Goal: Task Accomplishment & Management: Manage account settings

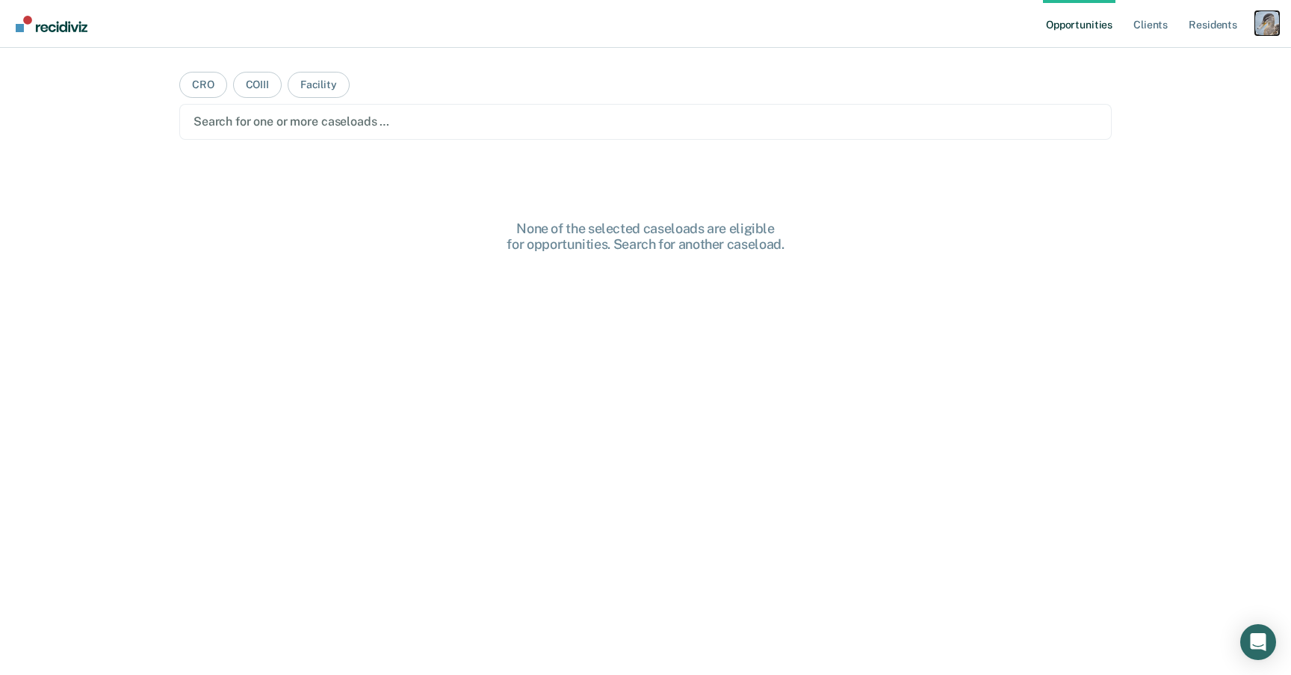
click at [1262, 28] on div "Profile dropdown button" at bounding box center [1267, 23] width 24 height 24
click at [1166, 55] on link "Profile" at bounding box center [1207, 61] width 120 height 13
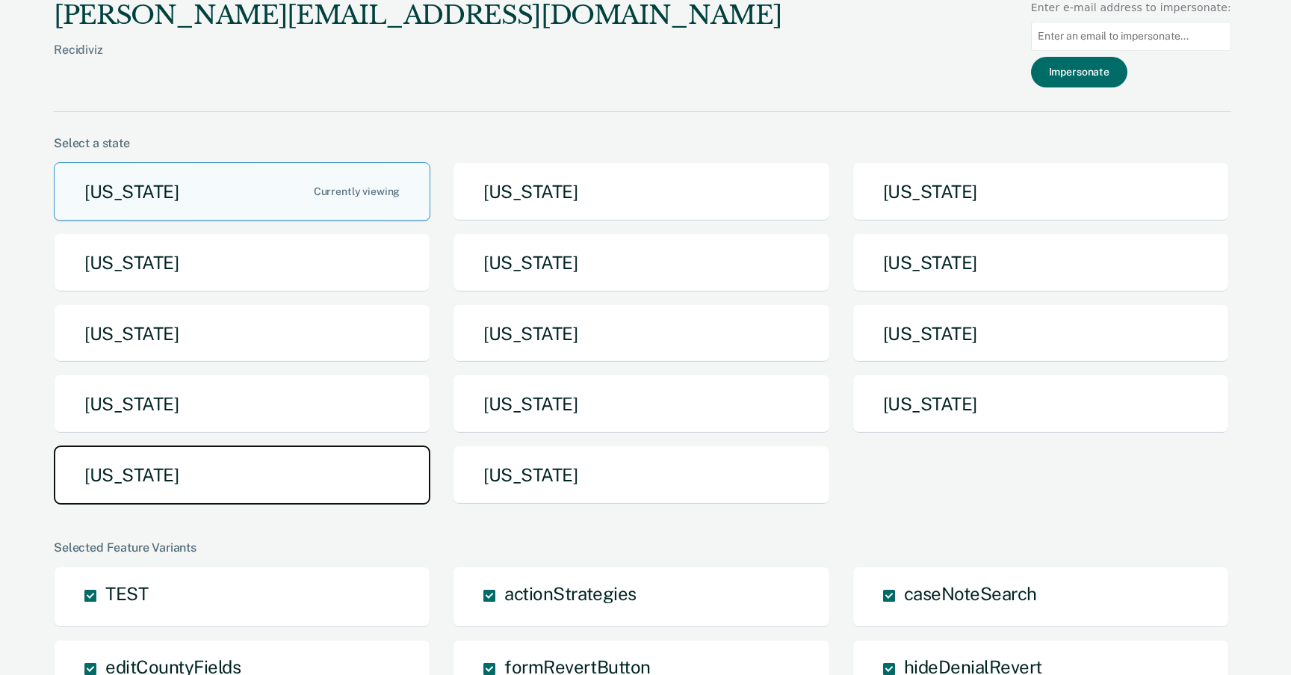
click at [290, 489] on button "[US_STATE]" at bounding box center [242, 474] width 376 height 59
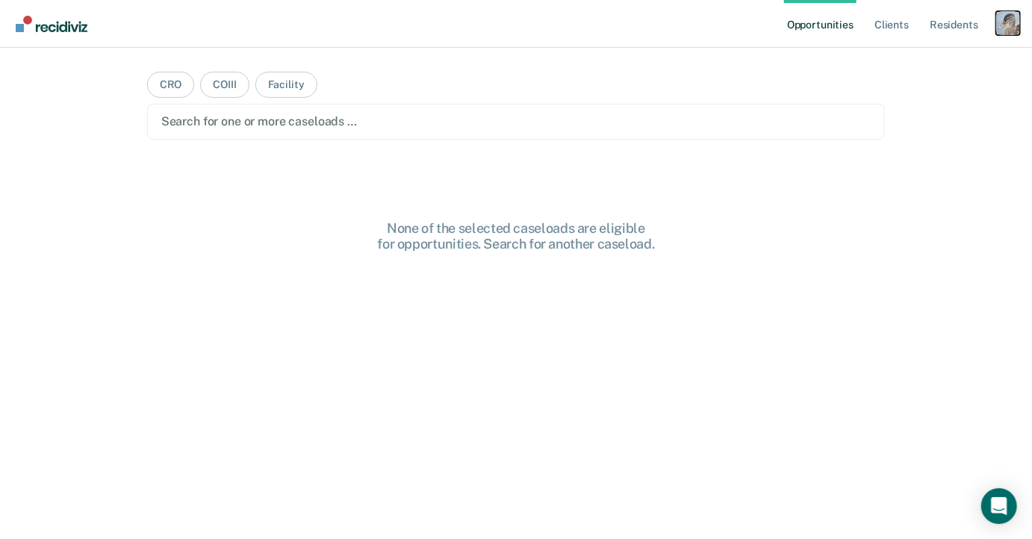
click at [1012, 19] on div "Profile dropdown button" at bounding box center [1008, 23] width 24 height 24
click at [923, 63] on link "Profile" at bounding box center [948, 61] width 120 height 13
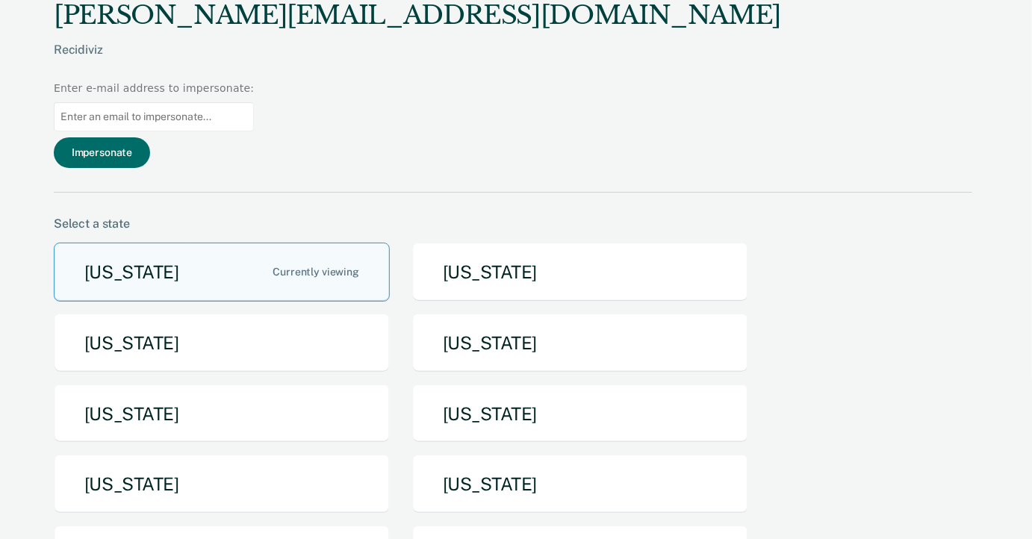
click at [254, 102] on input at bounding box center [154, 116] width 200 height 29
paste input "[PERSON_NAME][EMAIL_ADDRESS][PERSON_NAME][DOMAIN_NAME][US_STATE]"
type input "[PERSON_NAME][EMAIL_ADDRESS][PERSON_NAME][DOMAIN_NAME][US_STATE]"
click at [150, 137] on button "Impersonate" at bounding box center [102, 152] width 96 height 31
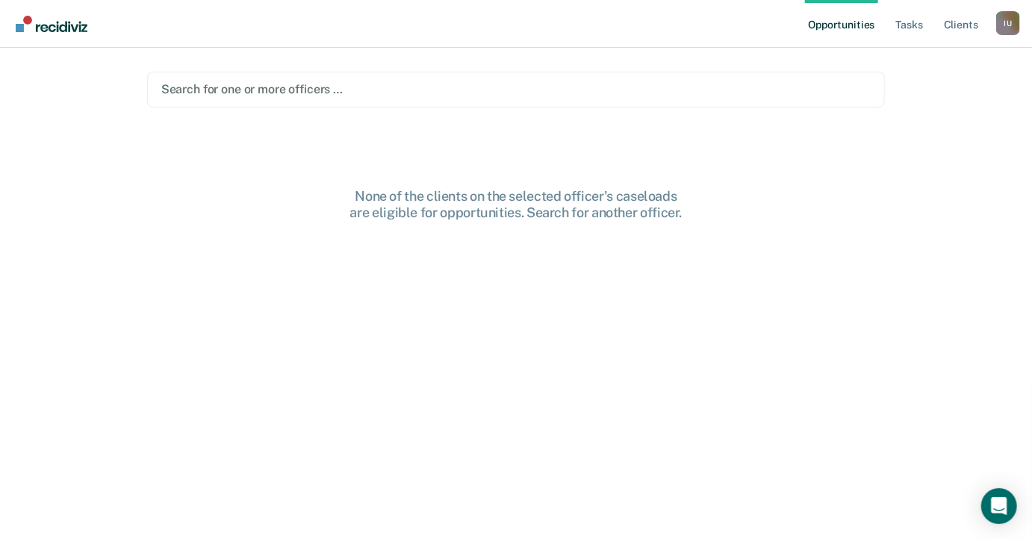
click at [817, 91] on div at bounding box center [516, 89] width 710 height 17
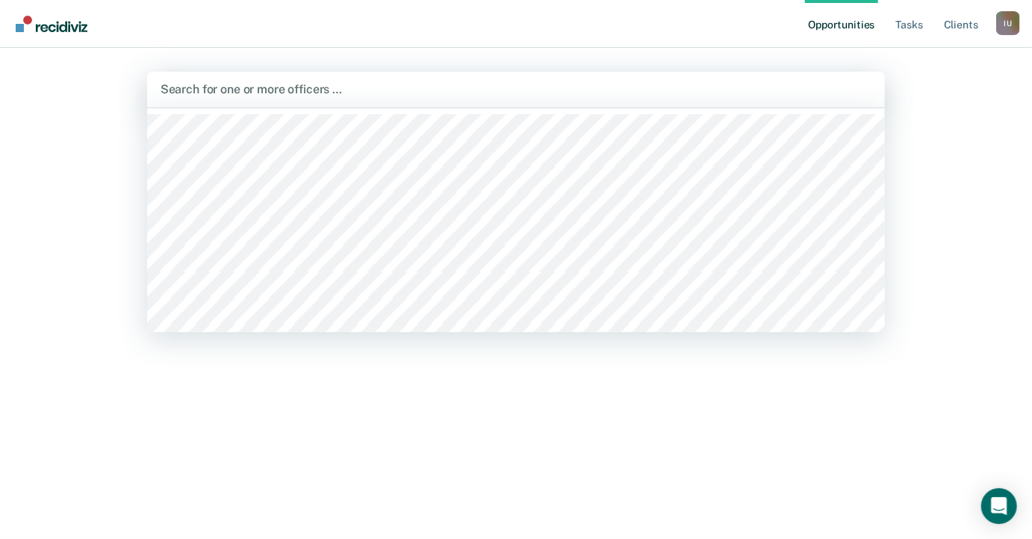
click at [626, 52] on main "Esmeralda Accius, 1 of 1240. 1240 results available. Use Up and Down to choose …" at bounding box center [516, 276] width 775 height 456
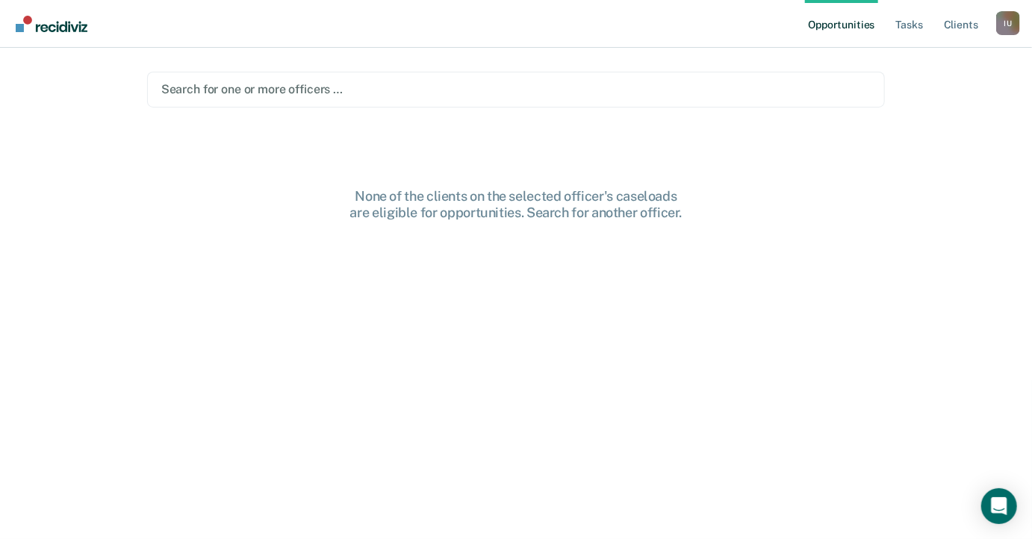
click at [639, 237] on div "None of the clients on the selected officer's caseloads are eligible for opport…" at bounding box center [516, 374] width 739 height 372
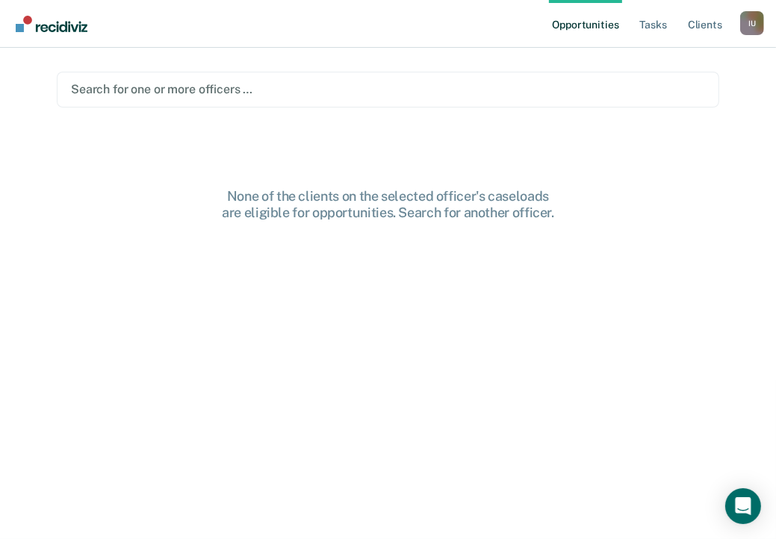
click at [333, 102] on div "Search for one or more officers …" at bounding box center [388, 90] width 663 height 36
click at [510, 177] on main "Search for one or more officers … None of the clients on the selected officer's…" at bounding box center [388, 276] width 698 height 456
click at [744, 24] on div "Profile dropdown button" at bounding box center [752, 23] width 24 height 24
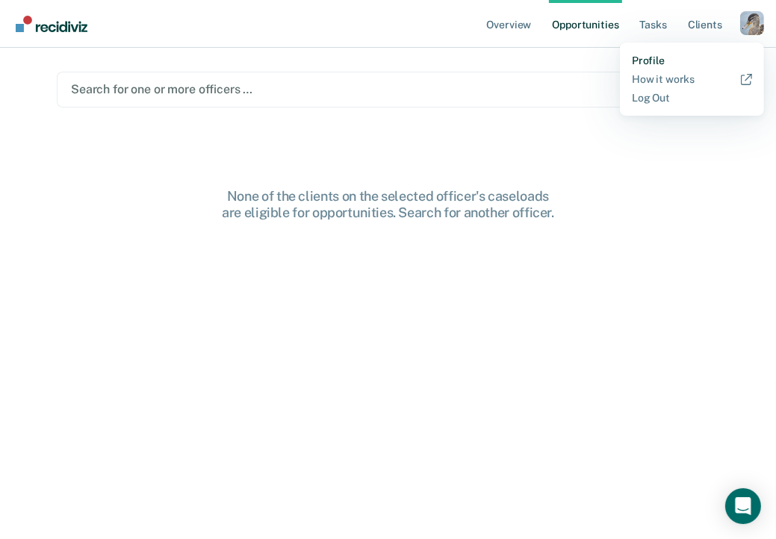
click at [652, 61] on link "Profile" at bounding box center [692, 61] width 120 height 13
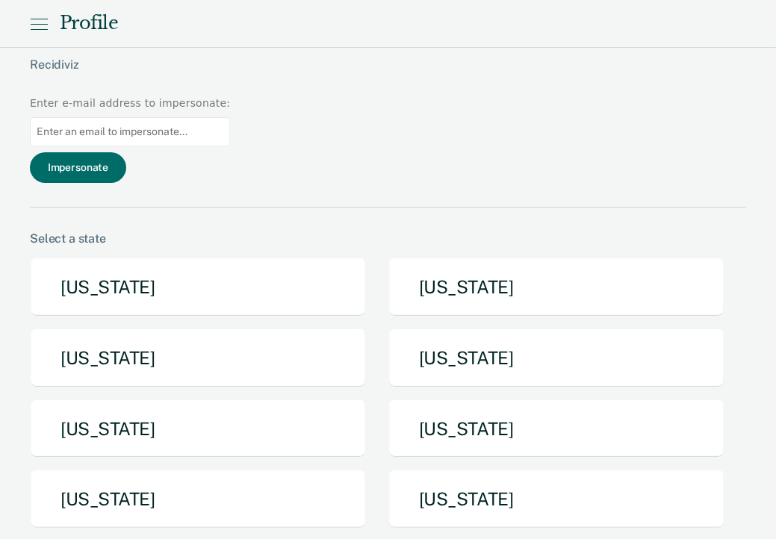
click at [230, 117] on input at bounding box center [130, 131] width 200 height 29
paste input "erica.veasley@tdcj.texas.gov"
type input "erica.veasley@tdcj.texas.gov"
click at [126, 152] on button "Impersonate" at bounding box center [78, 167] width 96 height 31
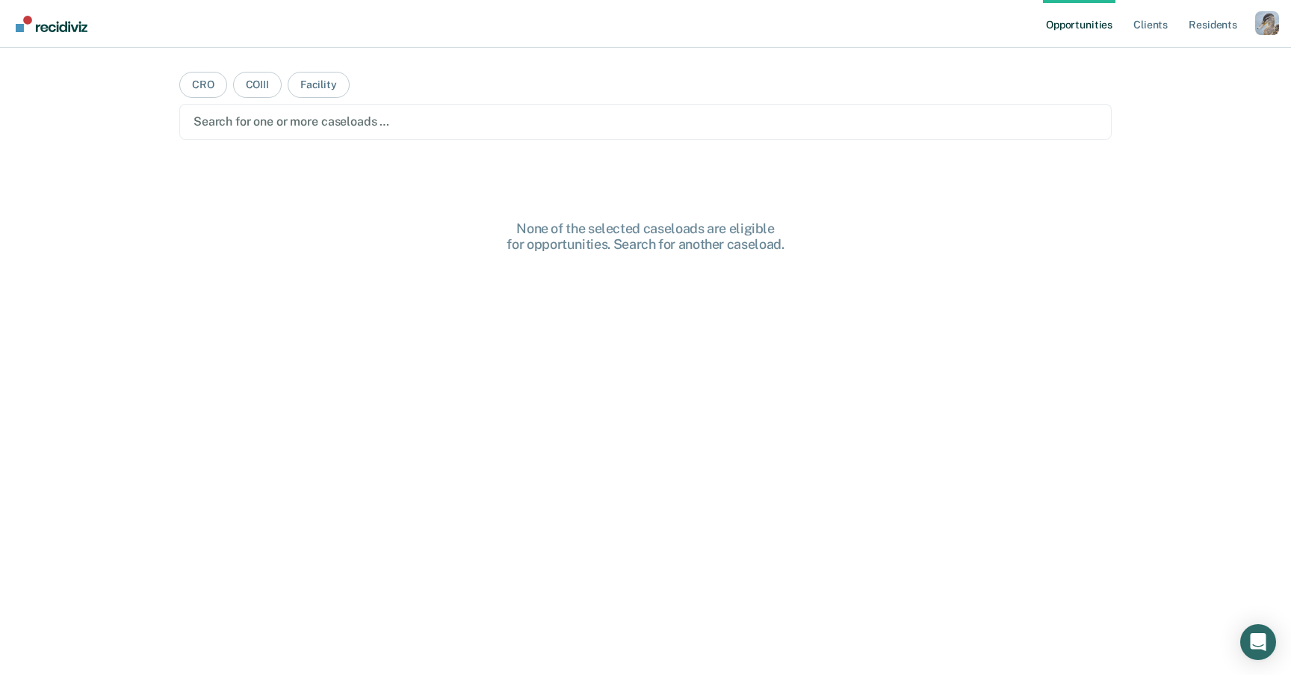
click at [1253, 21] on ul "Opportunities Client s Resident s" at bounding box center [1149, 24] width 212 height 48
click at [1274, 18] on div "Profile dropdown button" at bounding box center [1267, 23] width 24 height 24
click at [1160, 61] on link "Profile" at bounding box center [1207, 61] width 120 height 13
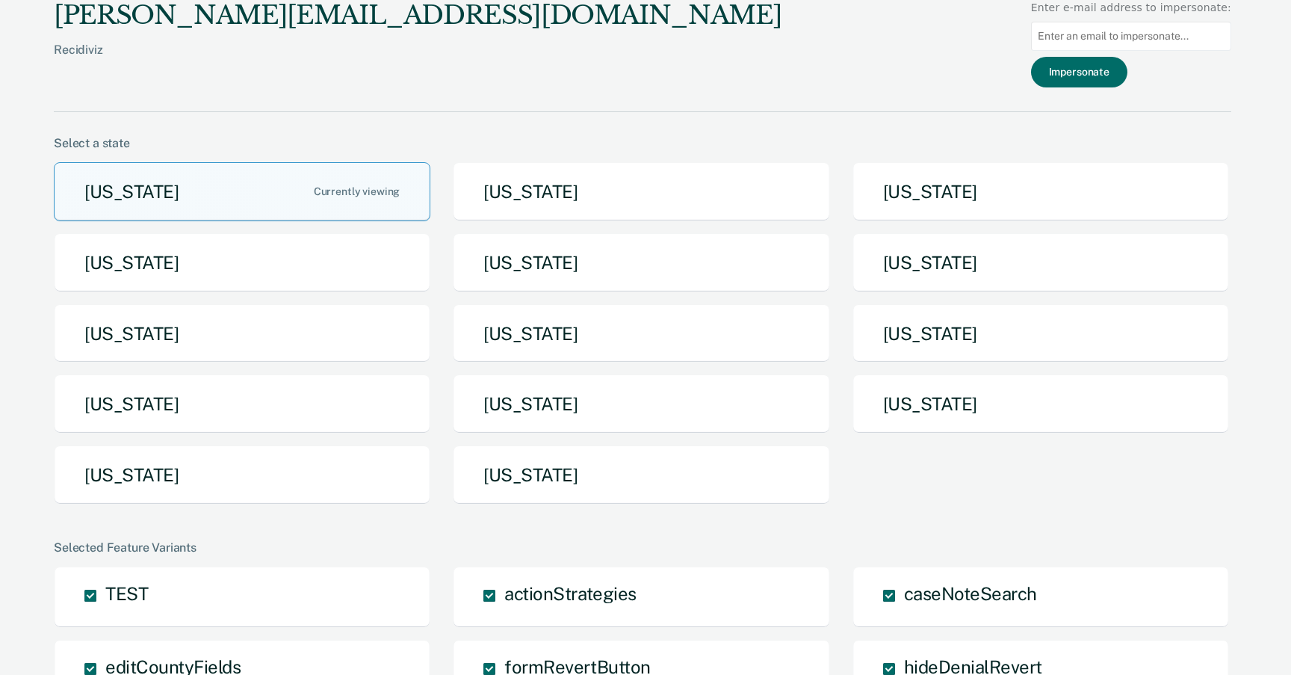
click at [1111, 46] on input at bounding box center [1131, 36] width 200 height 29
paste input "[PERSON_NAME][EMAIL_ADDRESS][PERSON_NAME][DOMAIN_NAME][US_STATE]"
type input "[PERSON_NAME][EMAIL_ADDRESS][PERSON_NAME][DOMAIN_NAME][US_STATE]"
click at [1098, 70] on button "Impersonate" at bounding box center [1079, 72] width 96 height 31
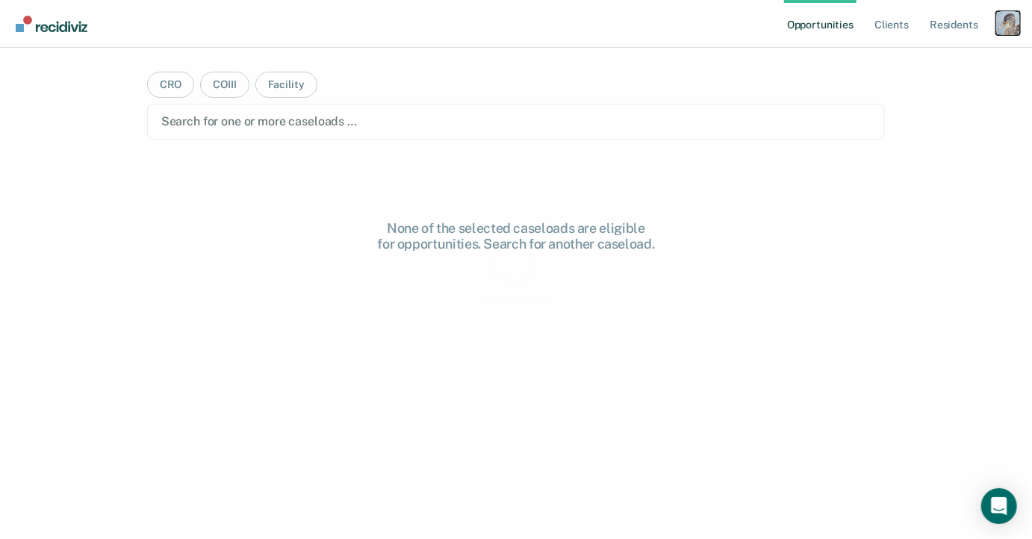
click at [1013, 17] on div "Profile dropdown button" at bounding box center [1008, 23] width 24 height 24
click at [929, 61] on link "Profile" at bounding box center [948, 61] width 120 height 13
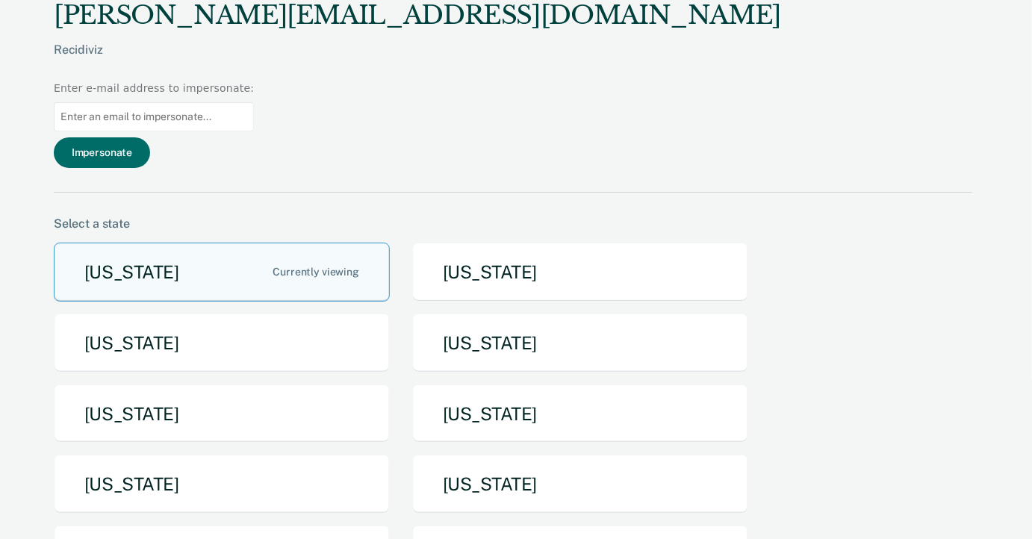
click at [254, 102] on input at bounding box center [154, 116] width 200 height 29
paste input "Also I don't 100% understand why the ID in the admin panel"
type input "Also I don't 100% understand why the ID in the admin panel"
paste input "erica.veasley@tdcj.texas.gov"
type input "erica.veasley@tdcj.texas.gov"
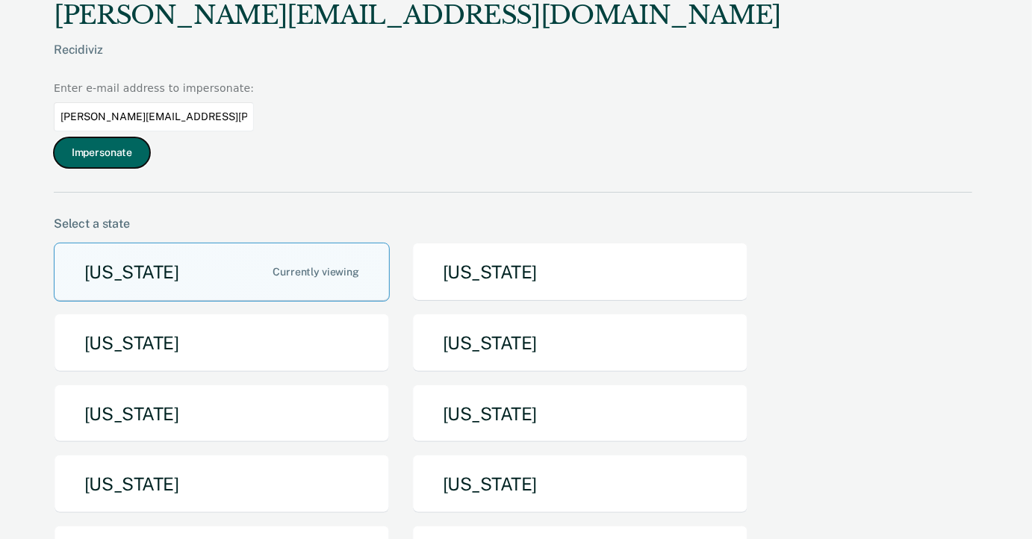
click at [150, 137] on button "Impersonate" at bounding box center [102, 152] width 96 height 31
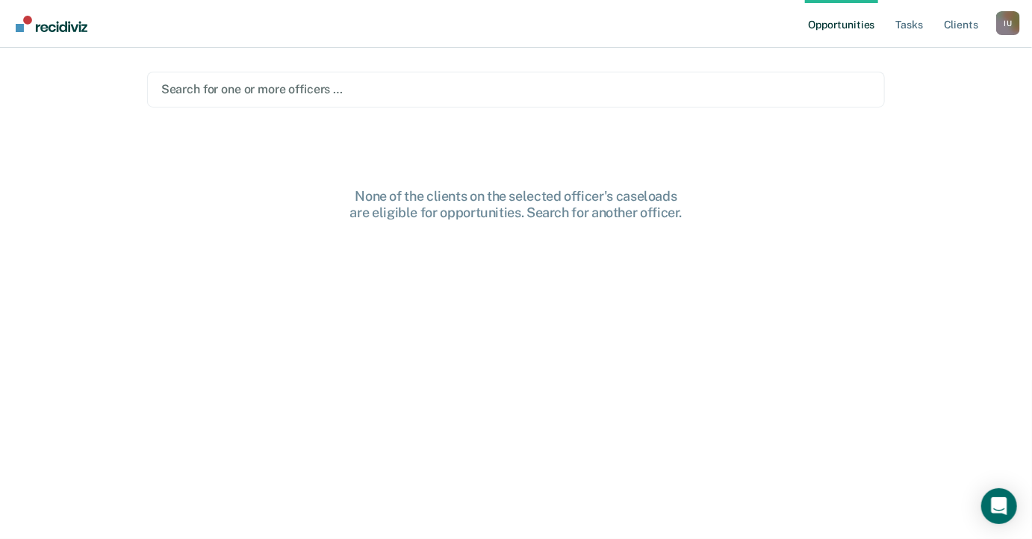
click at [731, 52] on main "Search for one or more officers … None of the clients on the selected officer's…" at bounding box center [516, 276] width 775 height 456
click at [692, 102] on div "Search for one or more officers …" at bounding box center [516, 90] width 739 height 36
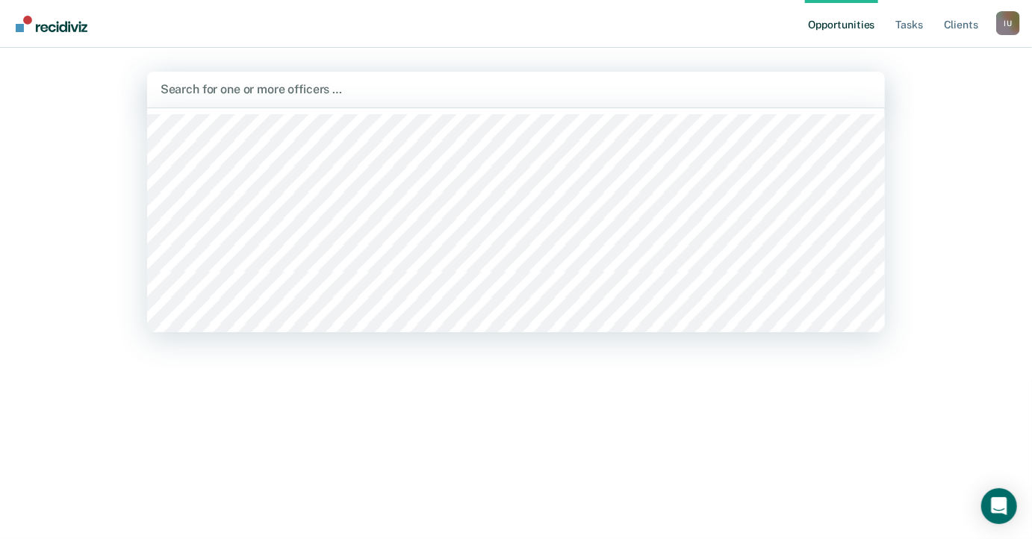
click at [694, 34] on nav "Opportunities Tasks Client s Impersonated User I U Profile How it works Log Out" at bounding box center [516, 24] width 1032 height 48
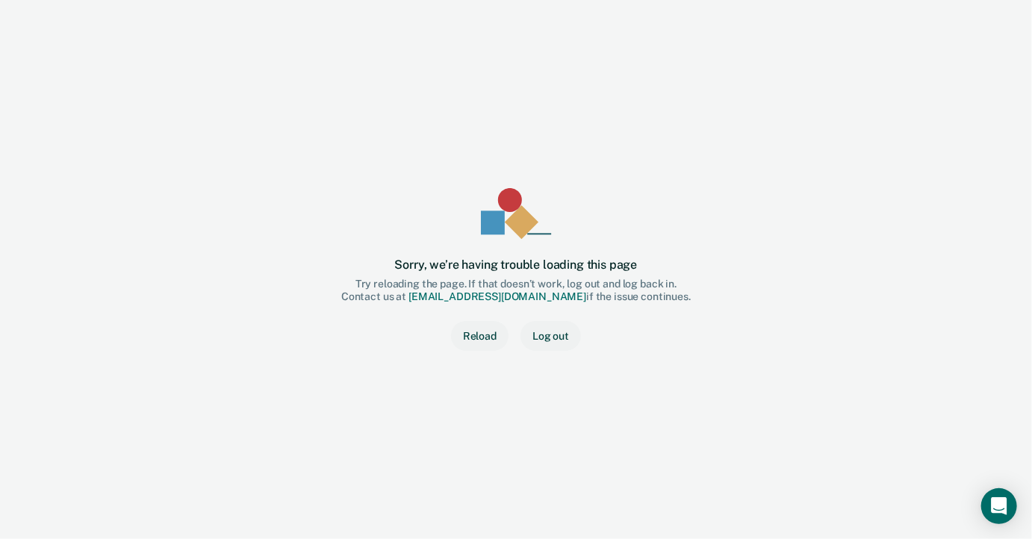
click at [492, 332] on button "Reload" at bounding box center [480, 336] width 58 height 30
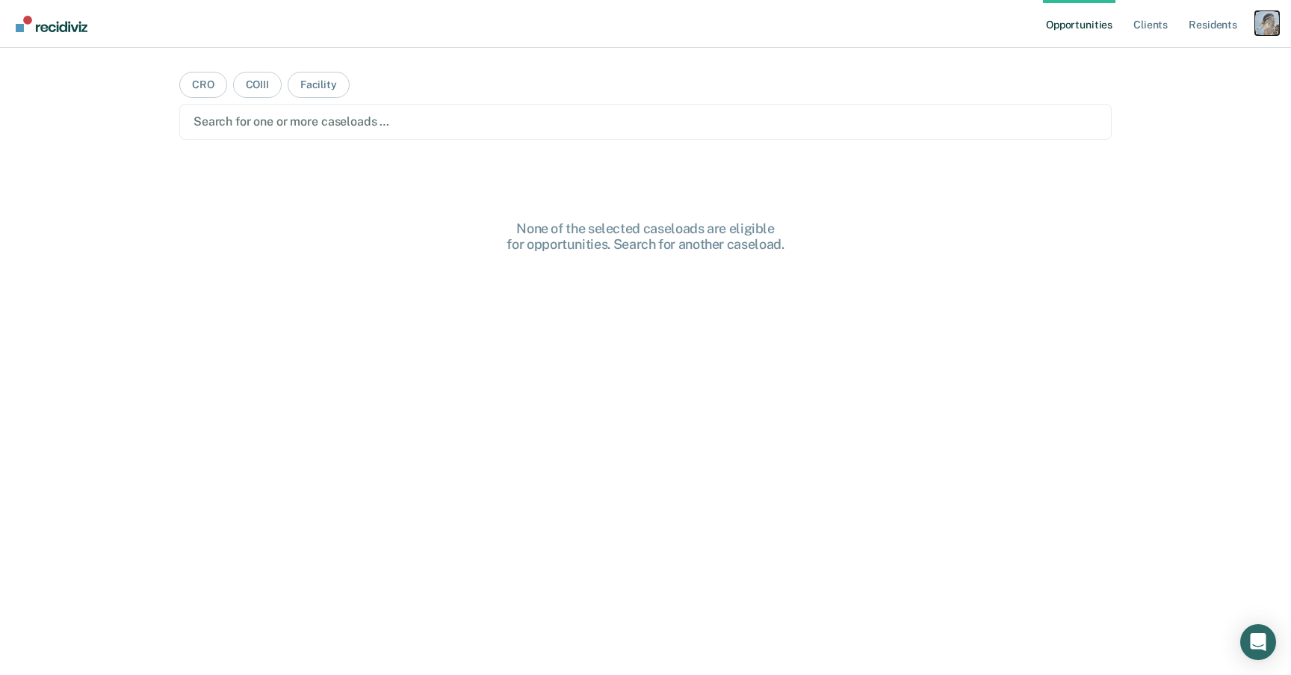
click at [1271, 24] on div "Profile dropdown button" at bounding box center [1267, 23] width 24 height 24
click at [1148, 61] on link "Profile" at bounding box center [1207, 61] width 120 height 13
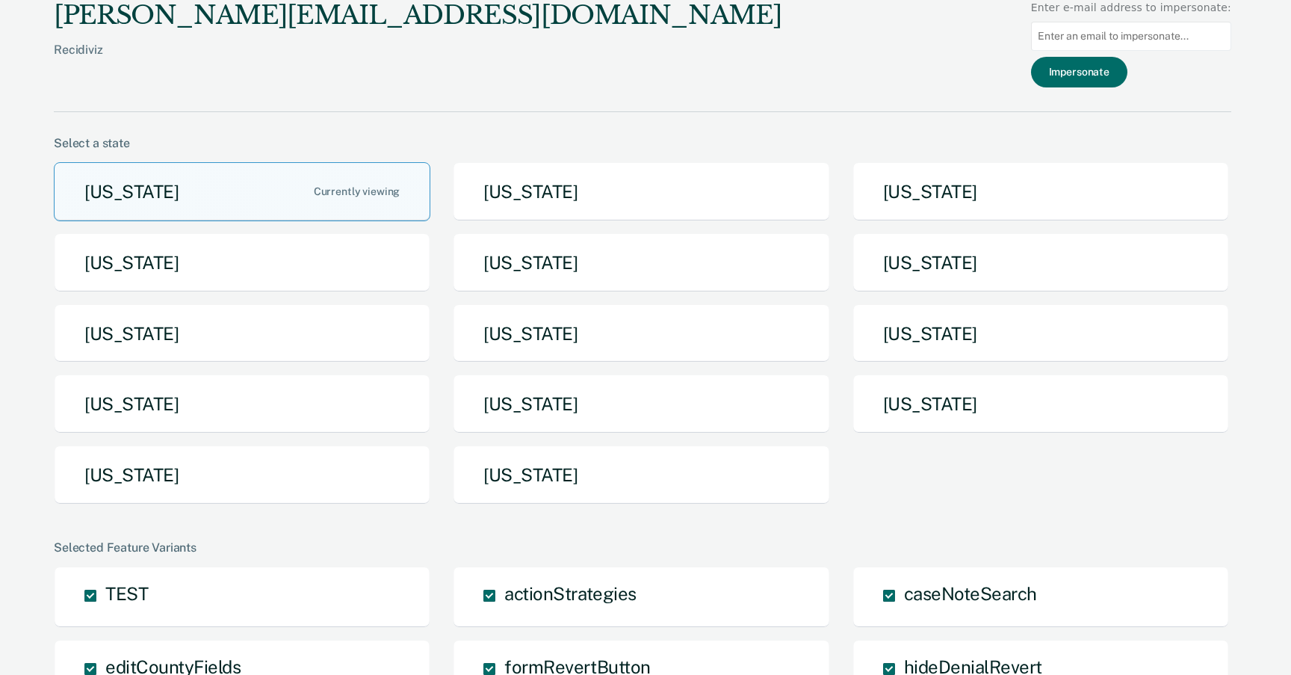
click at [1093, 35] on input at bounding box center [1131, 36] width 200 height 29
paste input "erica.veasley@tdcj.texas.gov"
type input "erica.veasley@tdcj.texas.gov"
click at [1093, 67] on button "Impersonate" at bounding box center [1079, 72] width 96 height 31
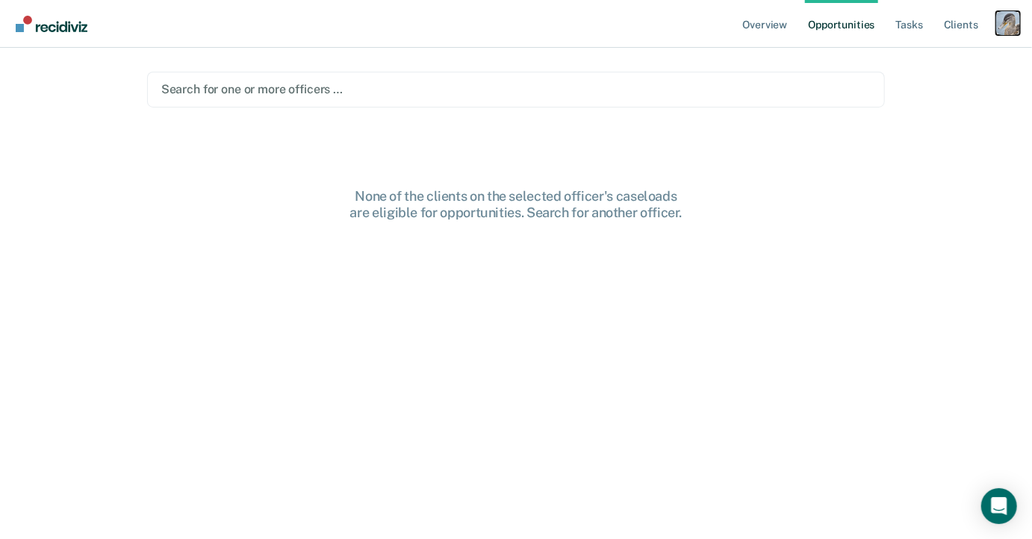
click at [1006, 25] on div "Profile dropdown button" at bounding box center [1008, 23] width 24 height 24
click at [920, 60] on link "Profile" at bounding box center [948, 61] width 120 height 13
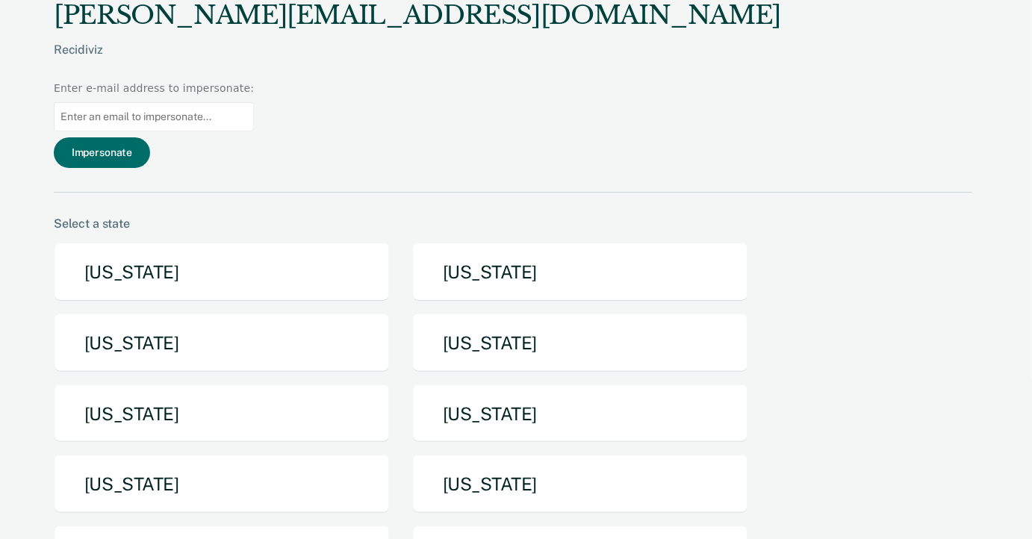
click at [254, 102] on input at bounding box center [154, 116] width 200 height 29
paste input "[PERSON_NAME][EMAIL_ADDRESS][PERSON_NAME][US_STATE][DOMAIN_NAME]"
type input "[PERSON_NAME][EMAIL_ADDRESS][PERSON_NAME][US_STATE][DOMAIN_NAME]"
click at [150, 137] on button "Impersonate" at bounding box center [102, 152] width 96 height 31
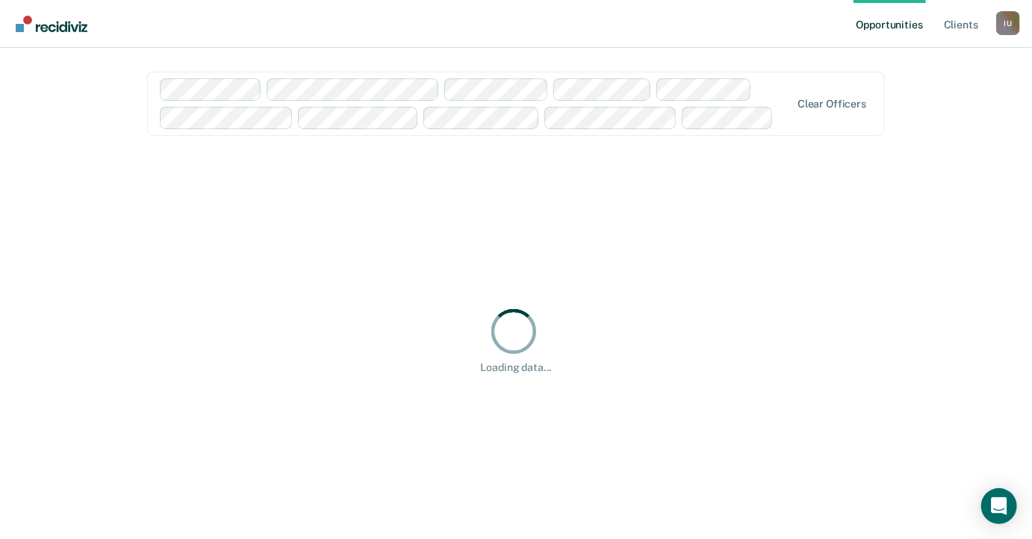
click at [538, 23] on nav "Opportunities Client s Impersonated User I U Profile How it works Log Out" at bounding box center [516, 24] width 1032 height 48
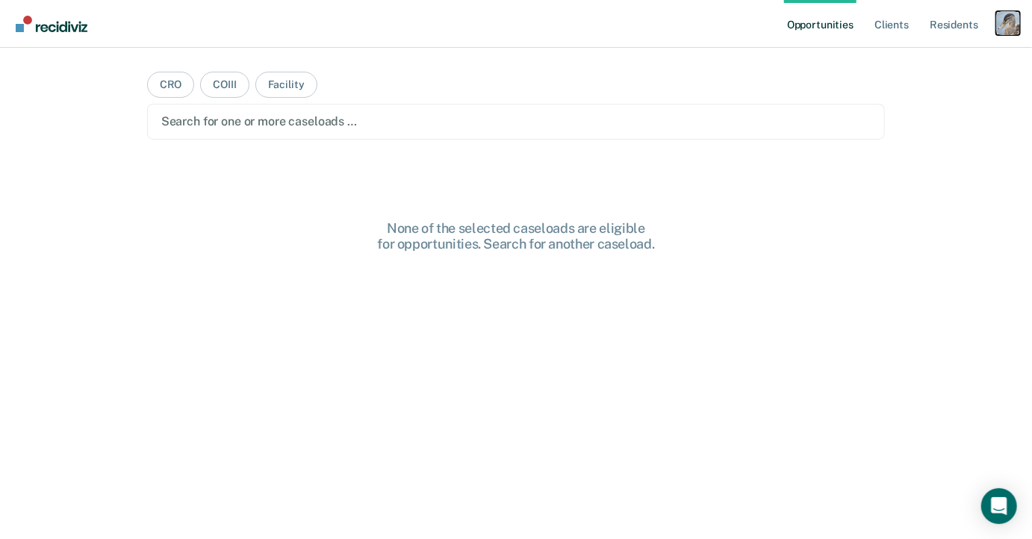
click at [1005, 20] on div "Profile dropdown button" at bounding box center [1008, 23] width 24 height 24
click at [906, 60] on link "Profile" at bounding box center [948, 61] width 120 height 13
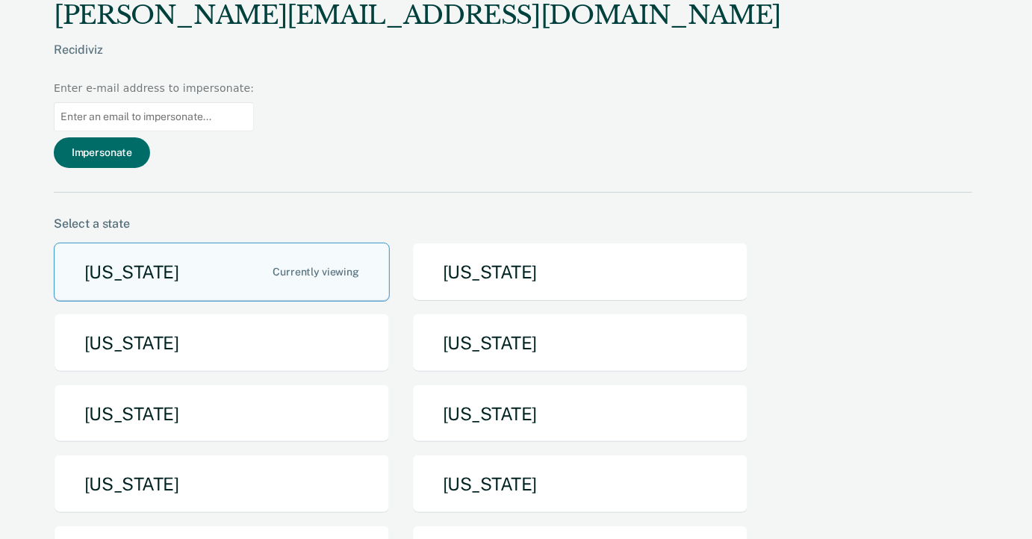
click at [254, 102] on input at bounding box center [154, 116] width 200 height 29
paste input "[PERSON_NAME][EMAIL_ADDRESS][PERSON_NAME][DOMAIN_NAME][US_STATE]"
type input "[PERSON_NAME][EMAIL_ADDRESS][PERSON_NAME][DOMAIN_NAME][US_STATE]"
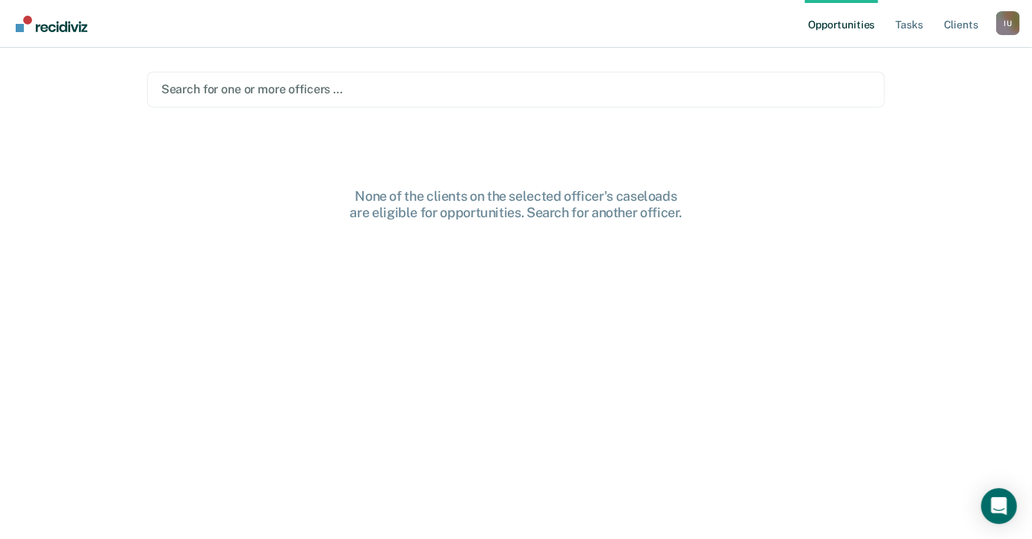
click at [564, 19] on nav "Opportunities Tasks Client s Impersonated User I U Profile How it works Log Out" at bounding box center [516, 24] width 1032 height 48
